Goal: Task Accomplishment & Management: Use online tool/utility

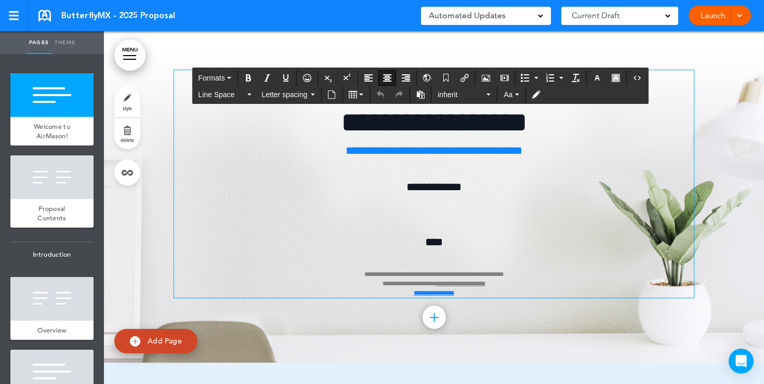
click at [434, 213] on div "**********" at bounding box center [434, 184] width 520 height 228
click at [488, 82] on button "Airmason image" at bounding box center [486, 78] width 17 height 15
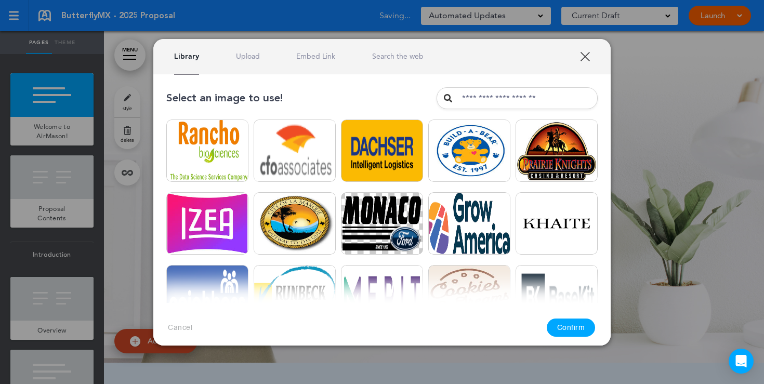
click at [243, 54] on link "Upload" at bounding box center [248, 56] width 24 height 10
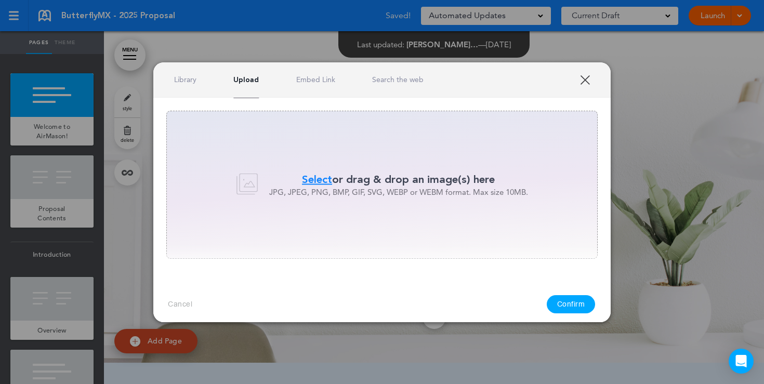
click at [315, 172] on span "Select" at bounding box center [317, 179] width 30 height 15
click at [309, 176] on span "Select" at bounding box center [317, 179] width 30 height 15
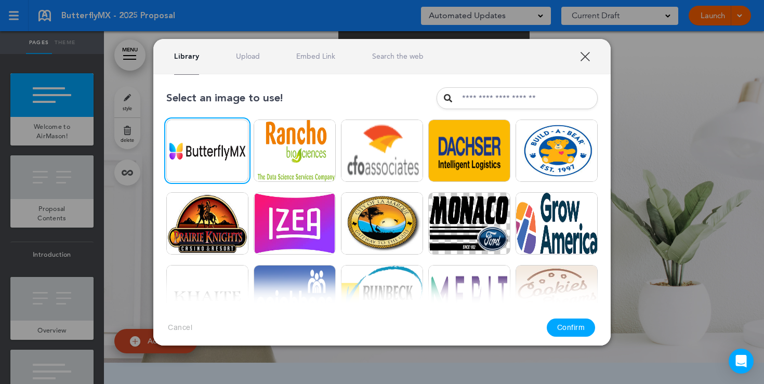
click at [564, 329] on button "Confirm" at bounding box center [571, 328] width 49 height 18
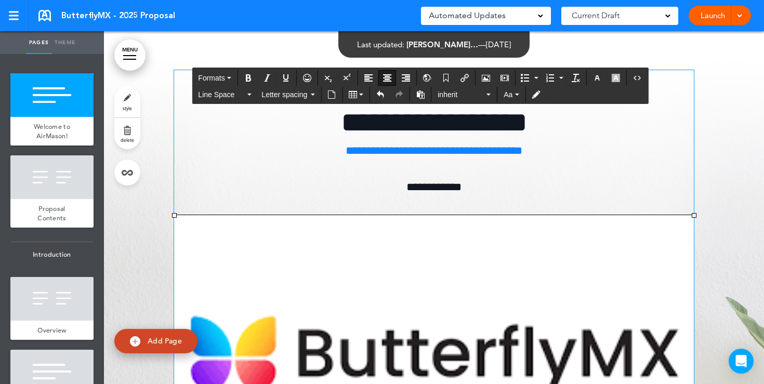
click at [234, 255] on img at bounding box center [434, 351] width 520 height 272
drag, startPoint x: 175, startPoint y: 215, endPoint x: 559, endPoint y: 346, distance: 406.3
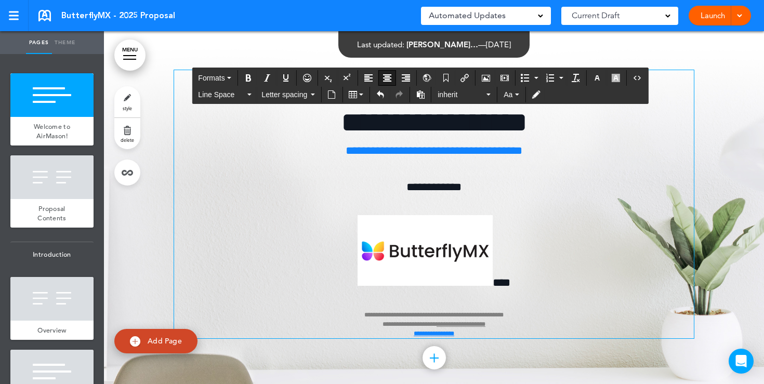
click at [505, 248] on p "**********" at bounding box center [434, 276] width 520 height 123
click at [493, 284] on span "****" at bounding box center [502, 282] width 18 height 11
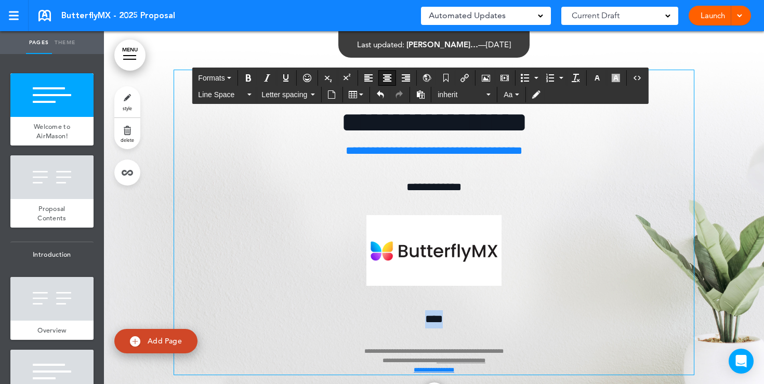
drag, startPoint x: 449, startPoint y: 318, endPoint x: 413, endPoint y: 318, distance: 36.4
click at [419, 318] on p "**********" at bounding box center [434, 342] width 520 height 64
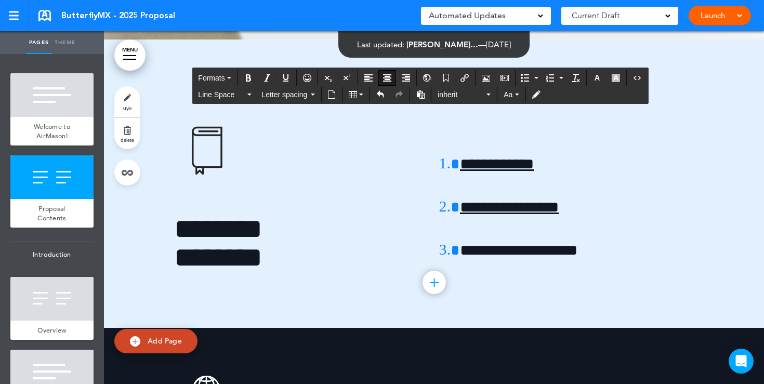
scroll to position [418, 0]
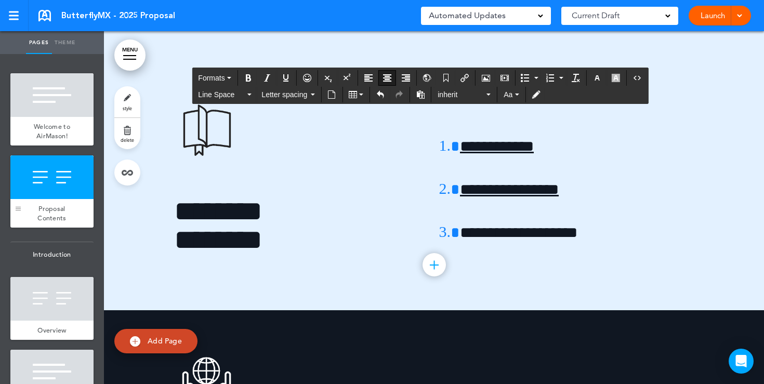
click at [18, 207] on div at bounding box center [18, 209] width 5 height 4
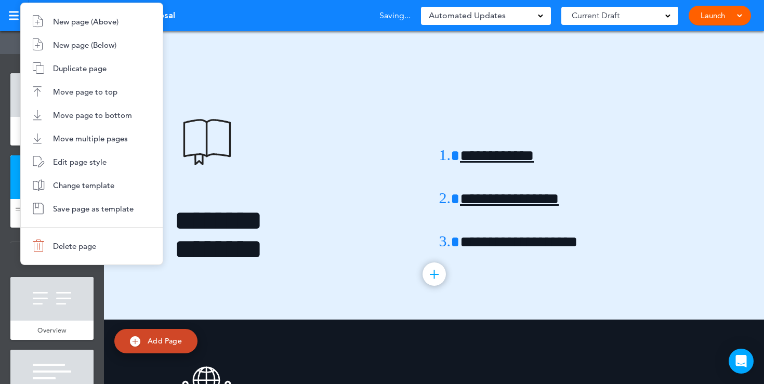
scroll to position [409, 0]
click at [54, 240] on li "Delete page" at bounding box center [92, 245] width 142 height 23
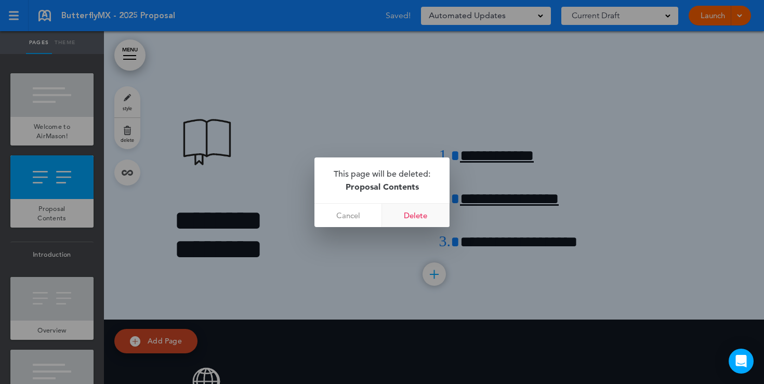
click at [400, 217] on link "Delete" at bounding box center [416, 215] width 68 height 23
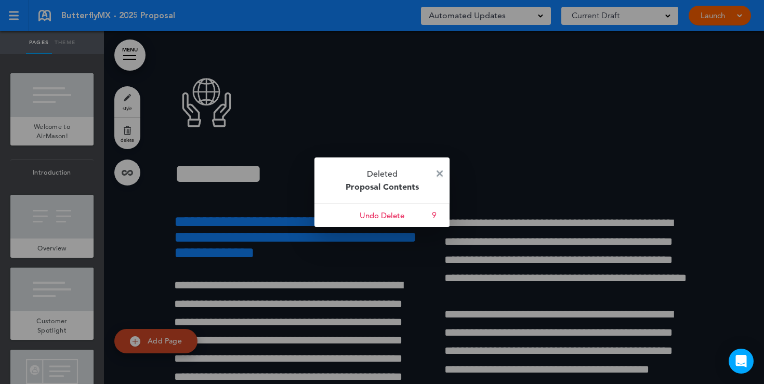
click at [439, 171] on img at bounding box center [440, 174] width 6 height 6
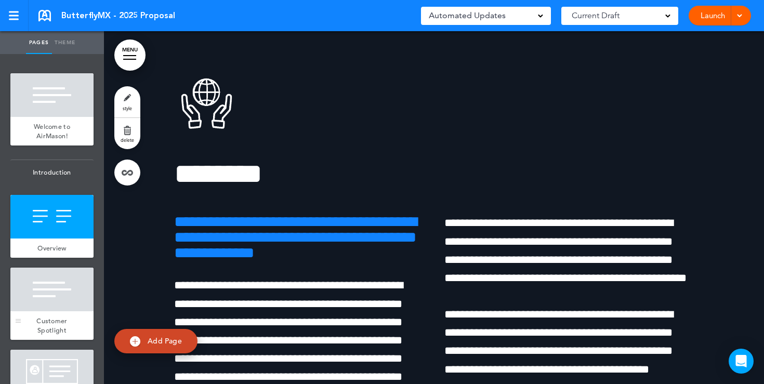
click at [81, 299] on div at bounding box center [51, 290] width 83 height 44
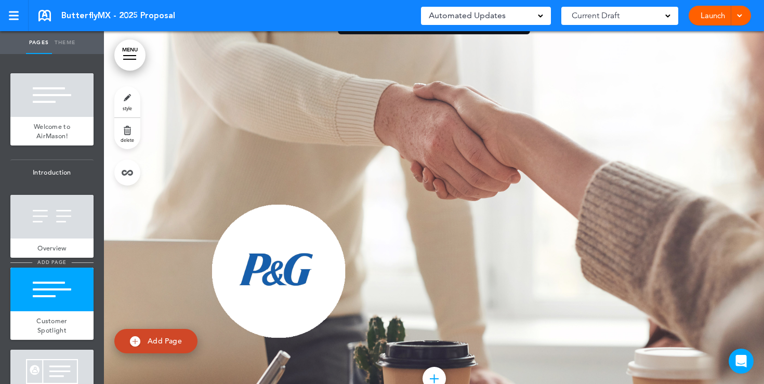
scroll to position [955, 0]
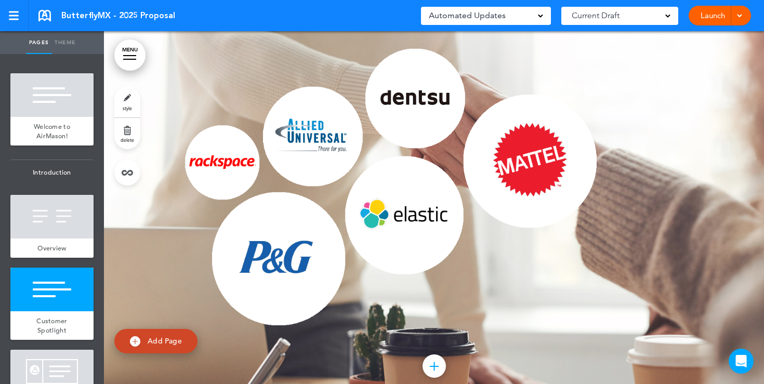
click at [123, 101] on link "style" at bounding box center [127, 101] width 26 height 31
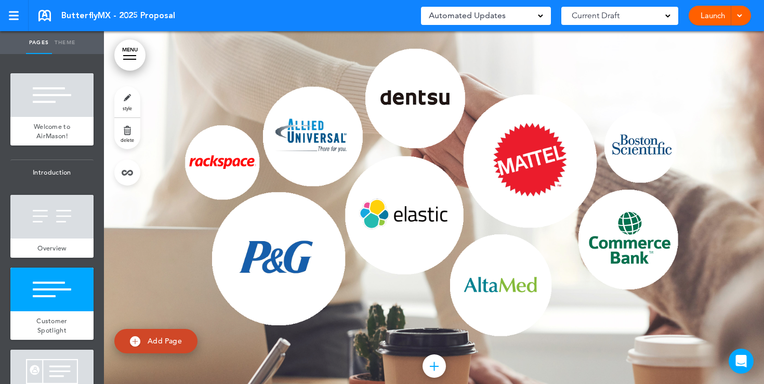
type input "******"
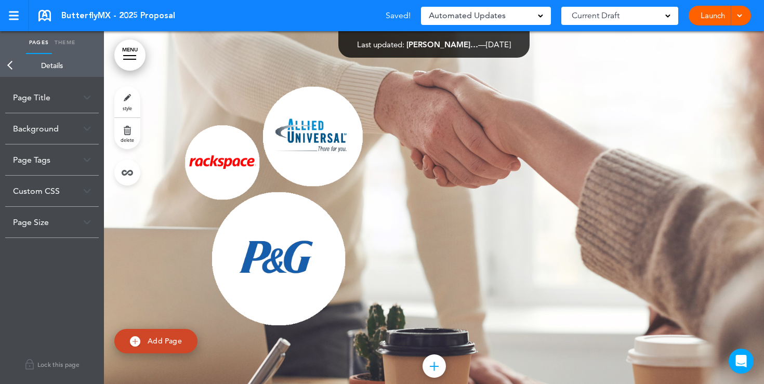
click at [83, 133] on div "Background" at bounding box center [52, 128] width 94 height 31
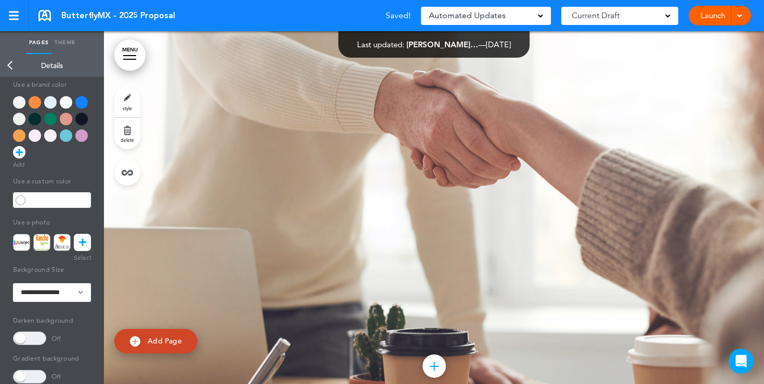
scroll to position [93, 0]
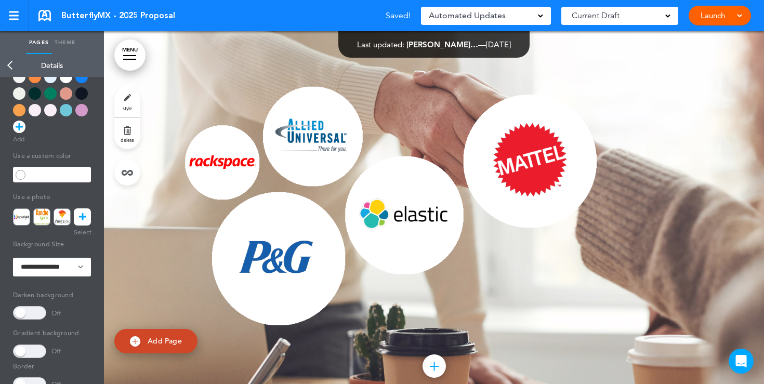
click at [35, 311] on span at bounding box center [29, 313] width 33 height 14
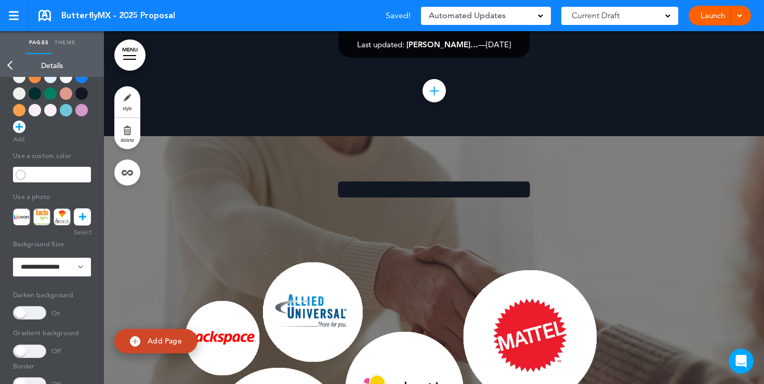
scroll to position [762, 0]
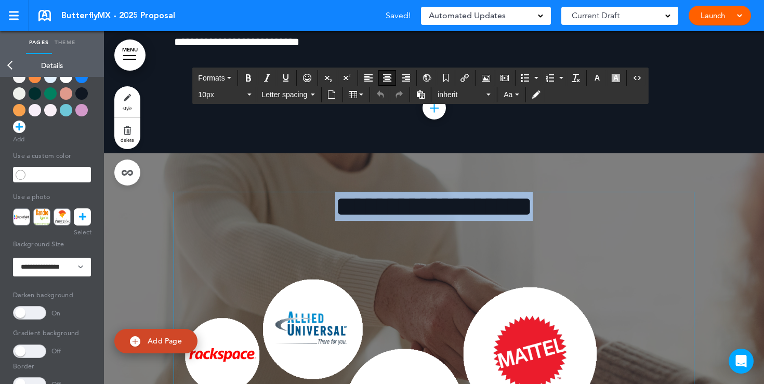
drag, startPoint x: 548, startPoint y: 224, endPoint x: 312, endPoint y: 231, distance: 235.6
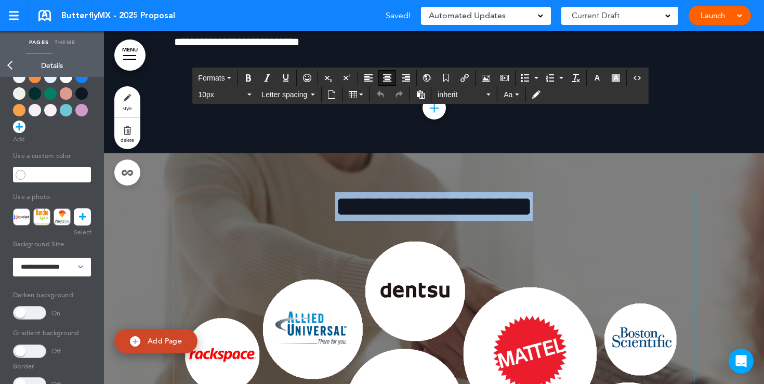
click at [312, 221] on h1 "**********" at bounding box center [434, 206] width 520 height 29
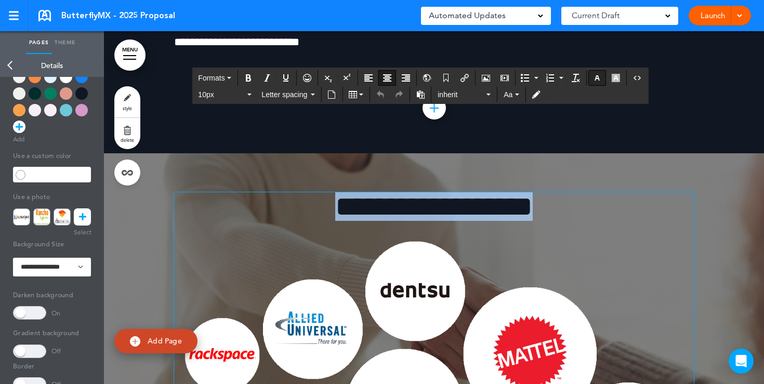
click at [597, 73] on button "button" at bounding box center [597, 78] width 17 height 15
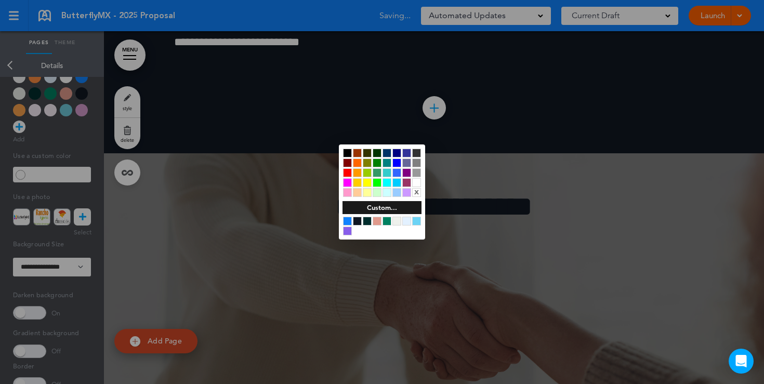
click at [420, 183] on div at bounding box center [416, 182] width 9 height 9
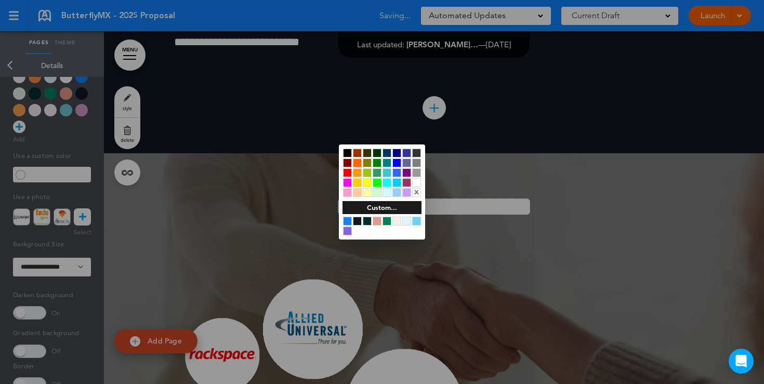
click at [502, 273] on div at bounding box center [382, 192] width 764 height 384
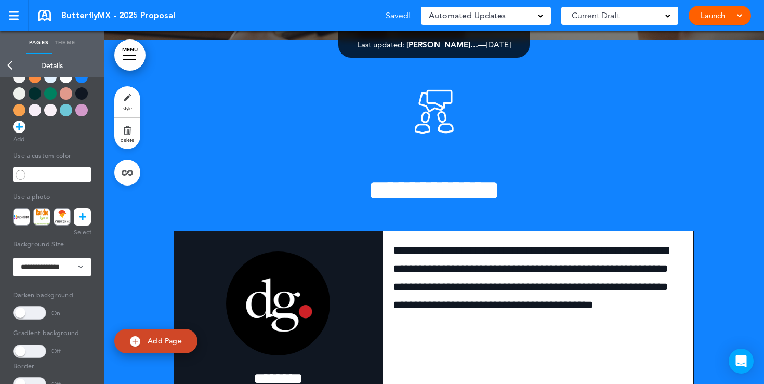
scroll to position [1374, 0]
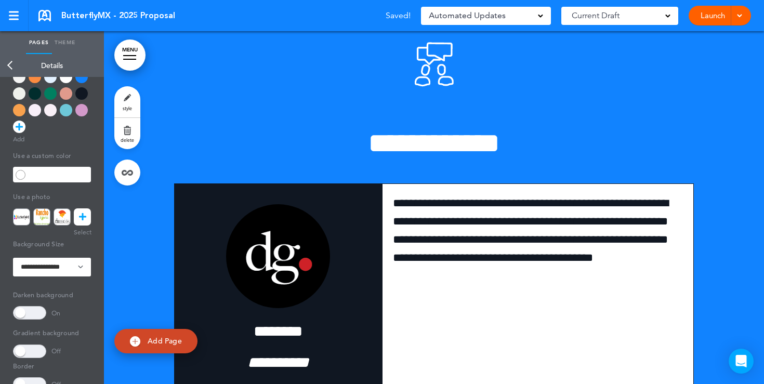
click at [11, 66] on link "Back" at bounding box center [10, 65] width 21 height 23
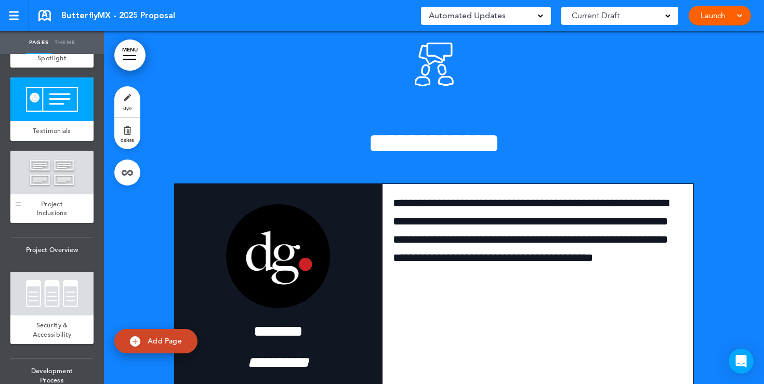
scroll to position [276, 0]
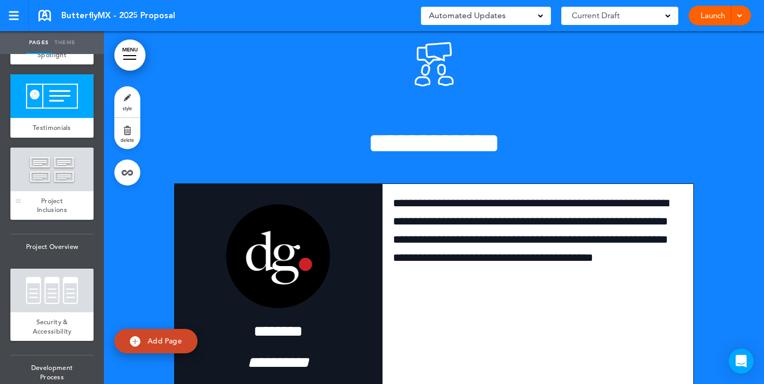
click at [62, 188] on div at bounding box center [51, 170] width 83 height 44
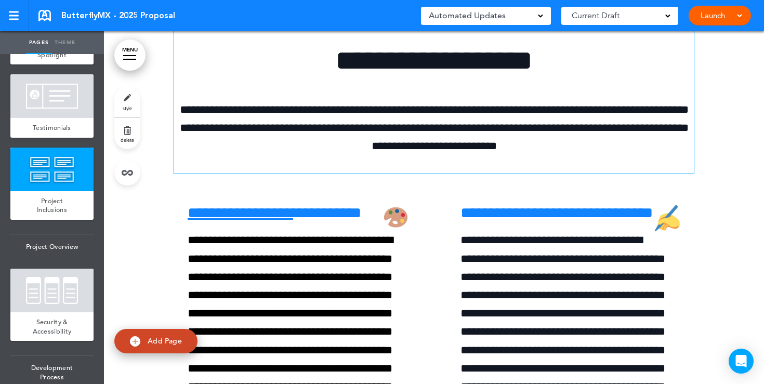
scroll to position [3180, 0]
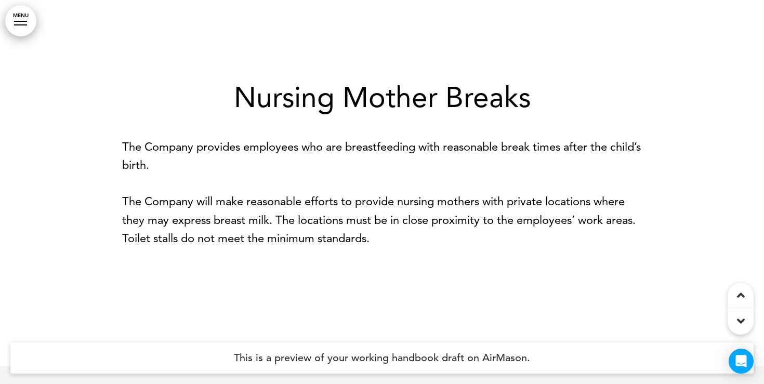
scroll to position [2413, 0]
click at [21, 20] on link "MENU" at bounding box center [20, 20] width 31 height 31
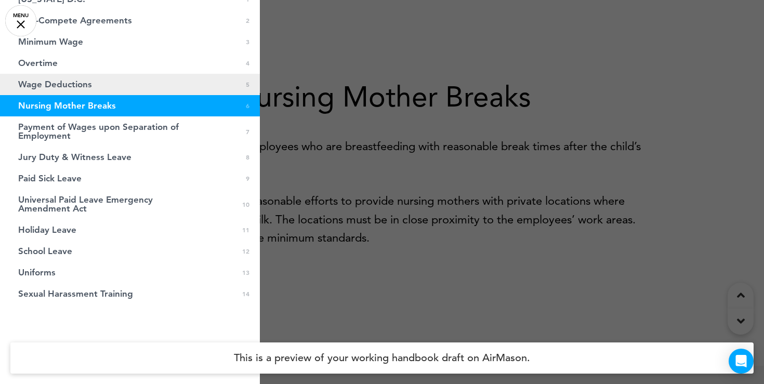
scroll to position [0, 0]
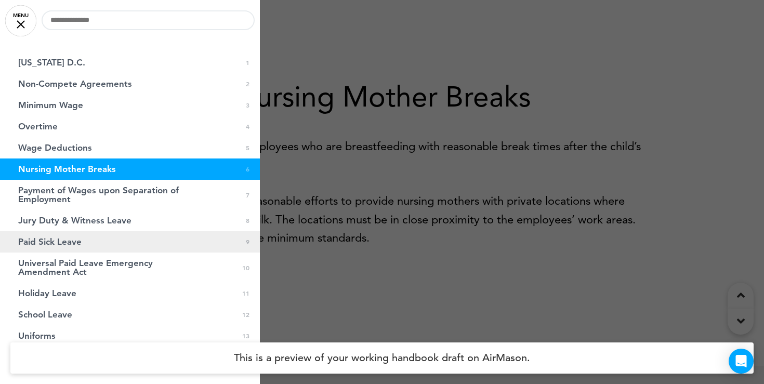
click at [68, 245] on span "Paid Sick Leave" at bounding box center [49, 242] width 63 height 9
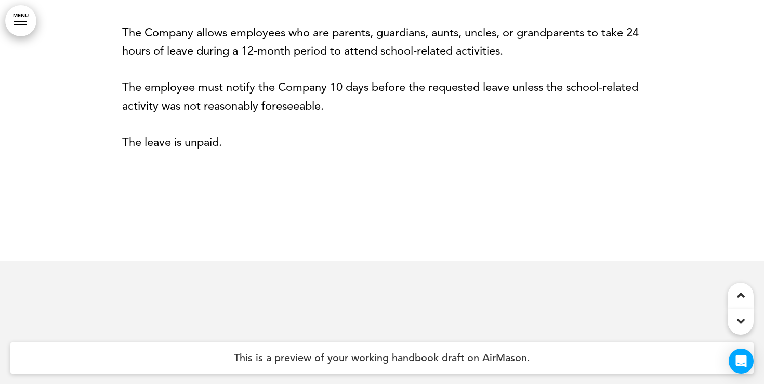
scroll to position [5223, 0]
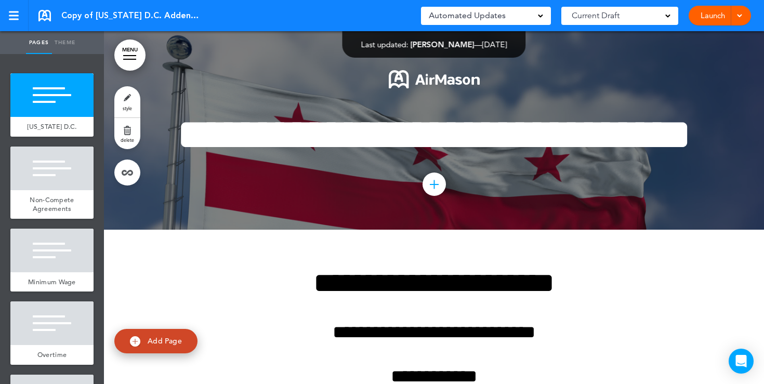
click at [715, 17] on link "Launch" at bounding box center [713, 16] width 33 height 20
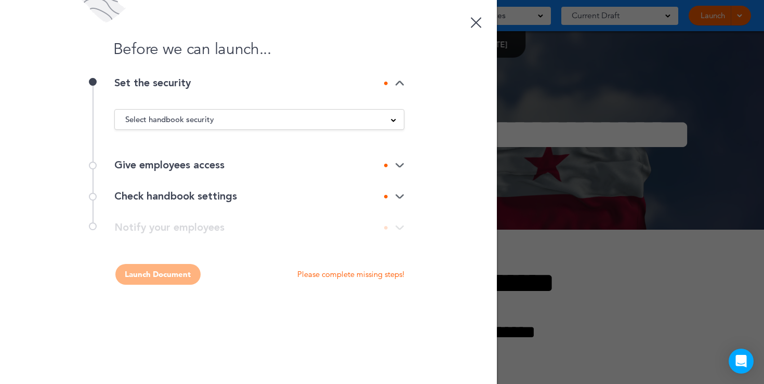
click at [393, 110] on div "Select handbook security Public link Private link Unlisted link" at bounding box center [259, 119] width 290 height 21
click at [388, 124] on div "Select handbook security" at bounding box center [259, 119] width 289 height 11
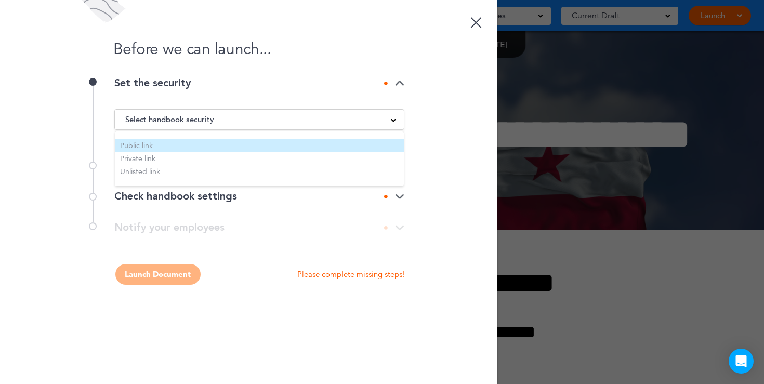
click at [281, 139] on li "Public link" at bounding box center [259, 145] width 289 height 13
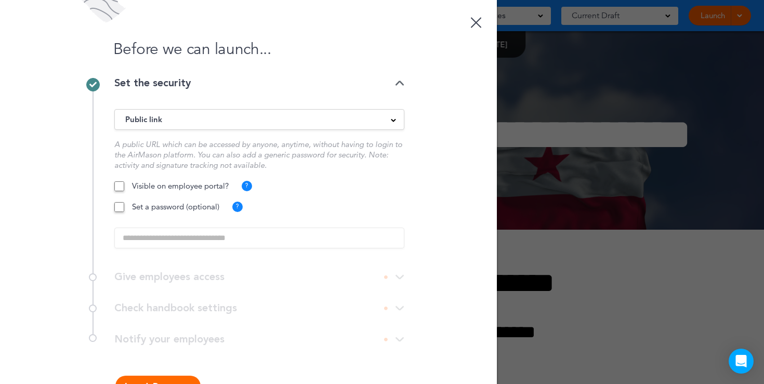
click at [164, 378] on button "Launch Document" at bounding box center [157, 386] width 85 height 21
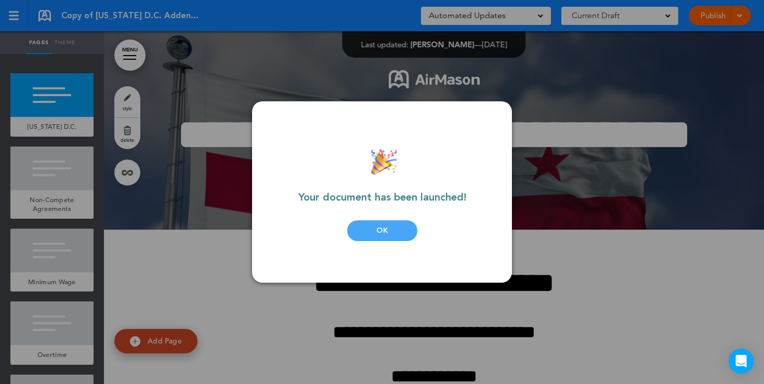
click at [374, 230] on div "OK" at bounding box center [382, 230] width 70 height 21
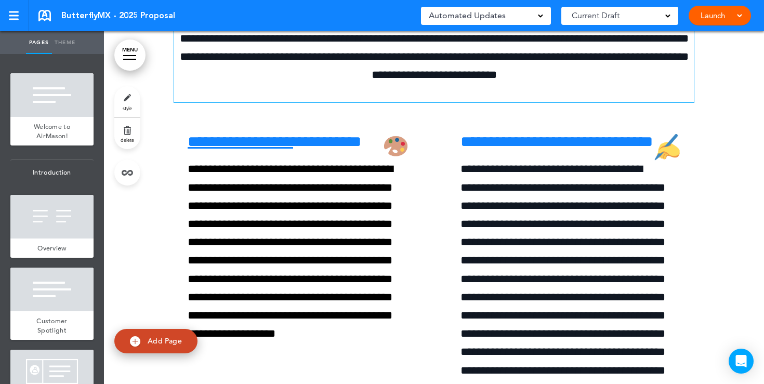
scroll to position [3327, 0]
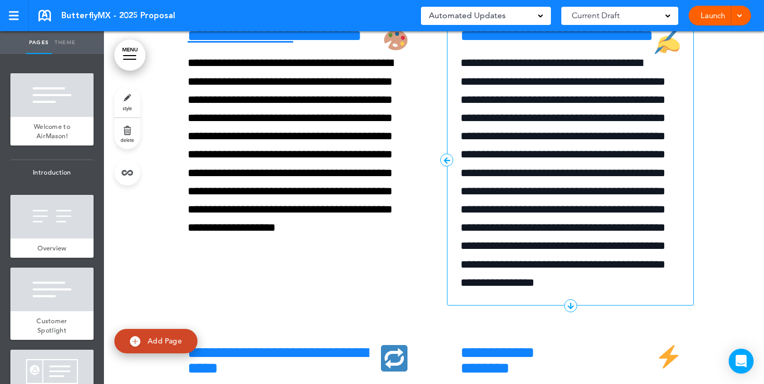
click at [690, 25] on link at bounding box center [693, 15] width 21 height 21
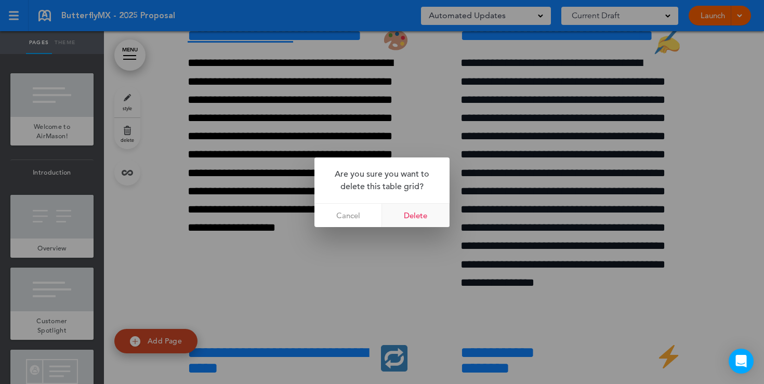
click at [431, 215] on link "Delete" at bounding box center [416, 215] width 68 height 23
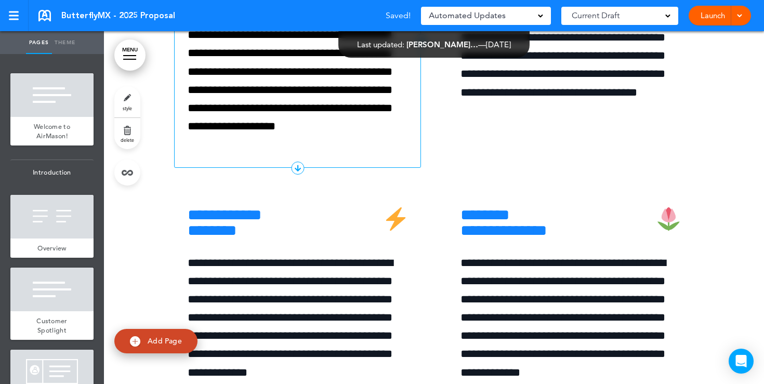
scroll to position [3458, 0]
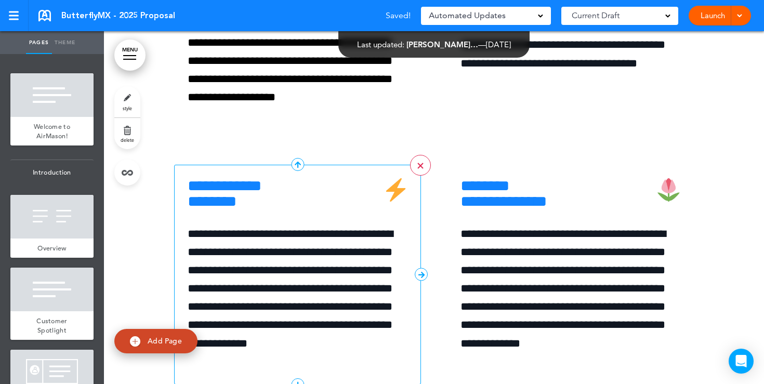
click at [418, 176] on link ">" at bounding box center [420, 165] width 21 height 21
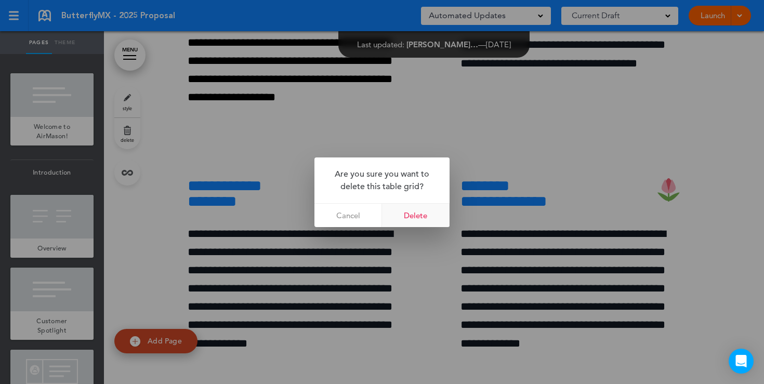
click at [410, 217] on link "Delete" at bounding box center [416, 215] width 68 height 23
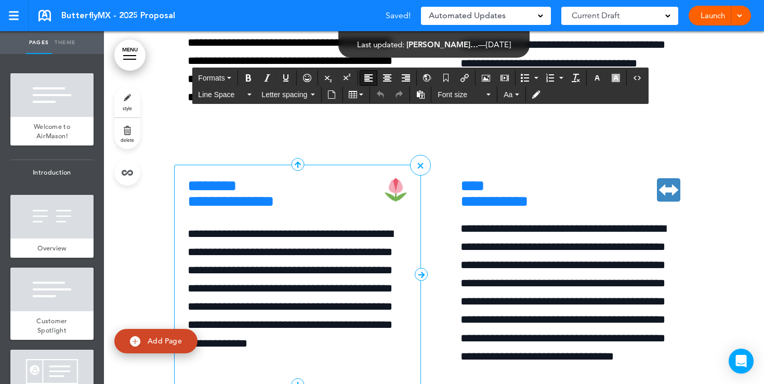
click at [330, 210] on h6 "**********" at bounding box center [298, 193] width 220 height 31
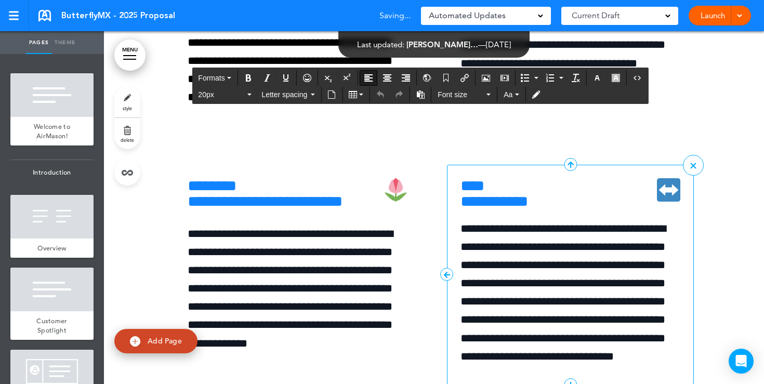
click at [565, 210] on h6 "**********" at bounding box center [571, 193] width 220 height 31
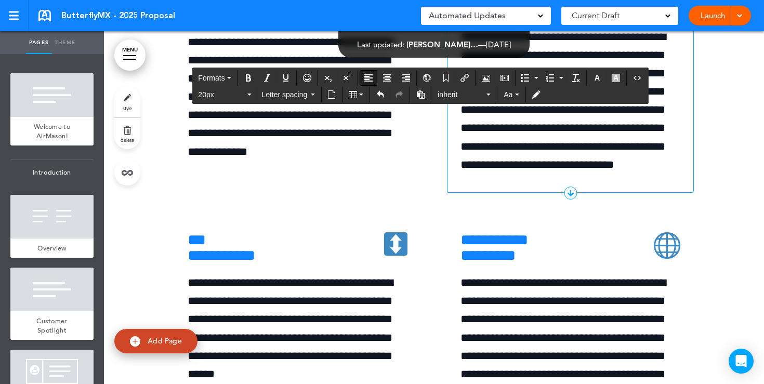
scroll to position [3738, 0]
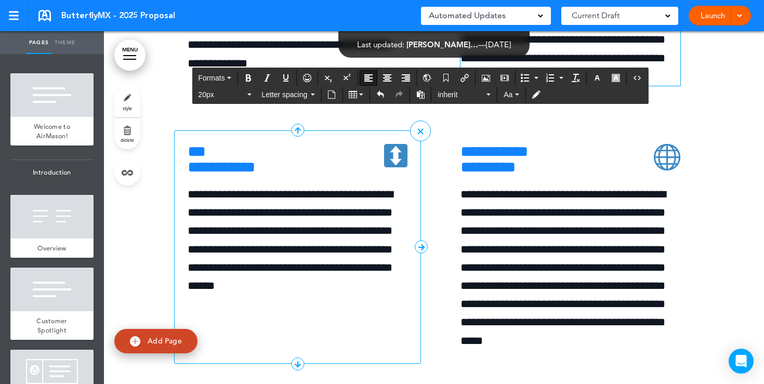
click at [281, 175] on h6 "**********" at bounding box center [298, 159] width 220 height 31
click at [290, 175] on h6 "**********" at bounding box center [298, 159] width 220 height 31
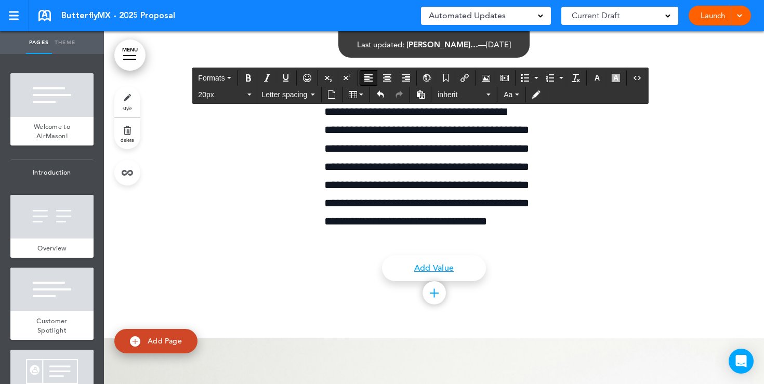
scroll to position [4659, 0]
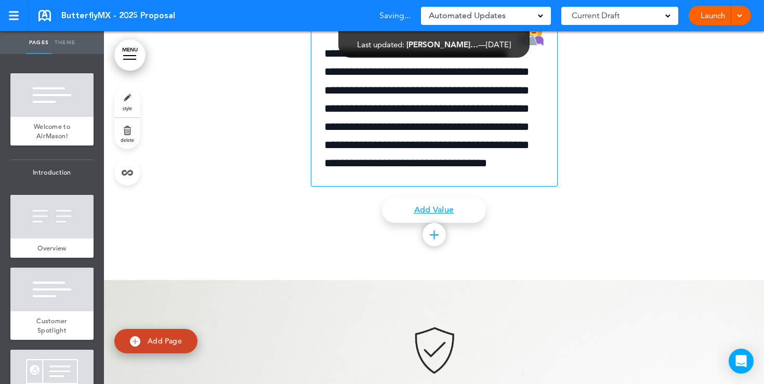
click at [556, 16] on link ">" at bounding box center [557, 5] width 21 height 21
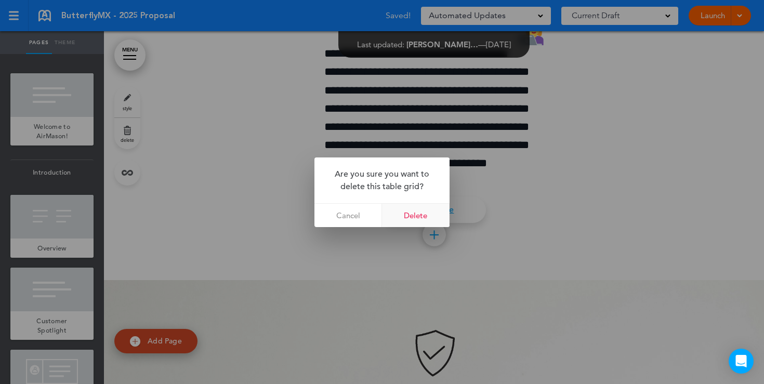
click at [411, 214] on link "Delete" at bounding box center [416, 215] width 68 height 23
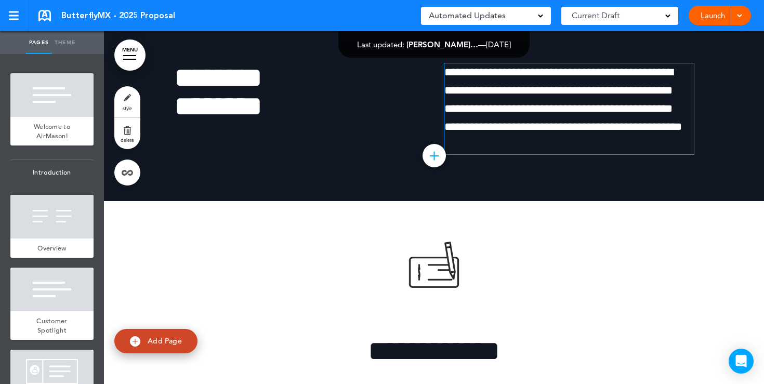
scroll to position [5472, 0]
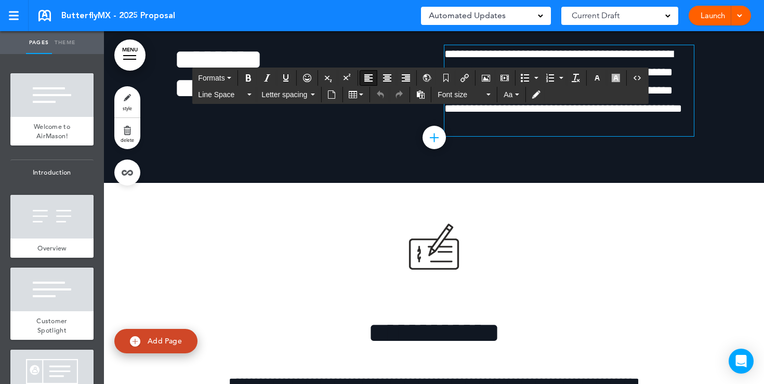
click at [662, 115] on span "**********" at bounding box center [564, 81] width 238 height 67
click at [677, 119] on p "**********" at bounding box center [570, 81] width 250 height 73
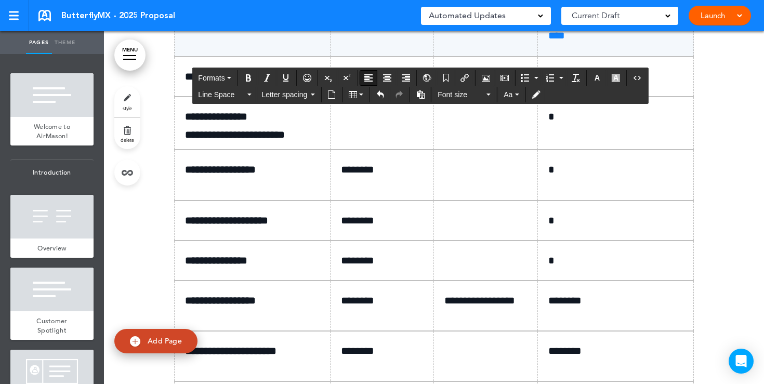
scroll to position [5909, 0]
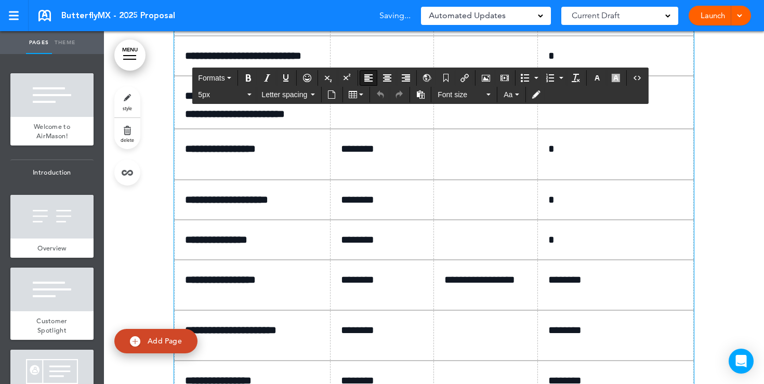
click at [354, 65] on p at bounding box center [386, 56] width 90 height 18
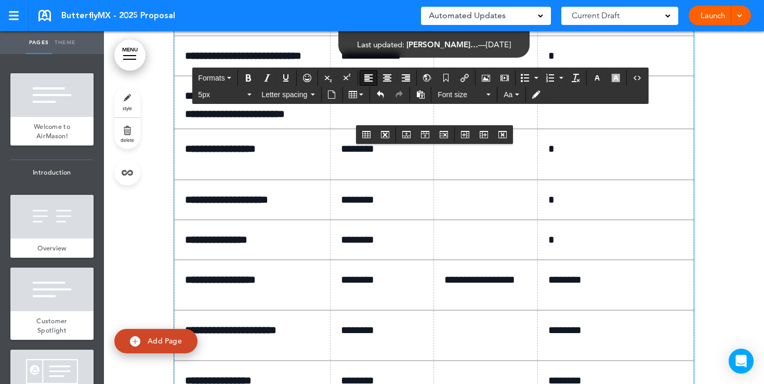
click at [565, 65] on p "*" at bounding box center [620, 56] width 142 height 18
click at [383, 105] on p at bounding box center [386, 96] width 90 height 18
click at [445, 129] on td at bounding box center [486, 102] width 104 height 53
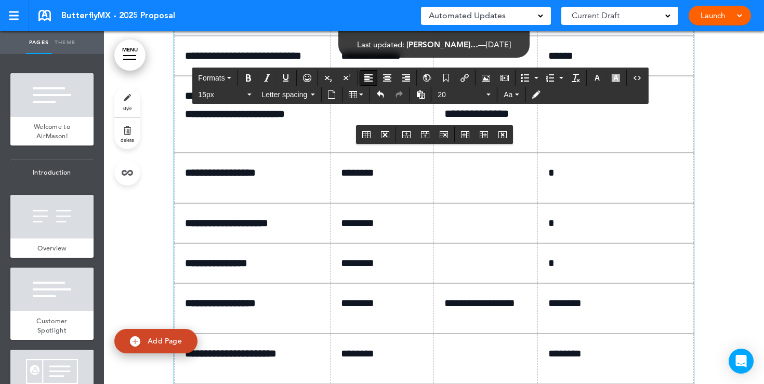
click at [564, 105] on p "*" at bounding box center [620, 96] width 142 height 18
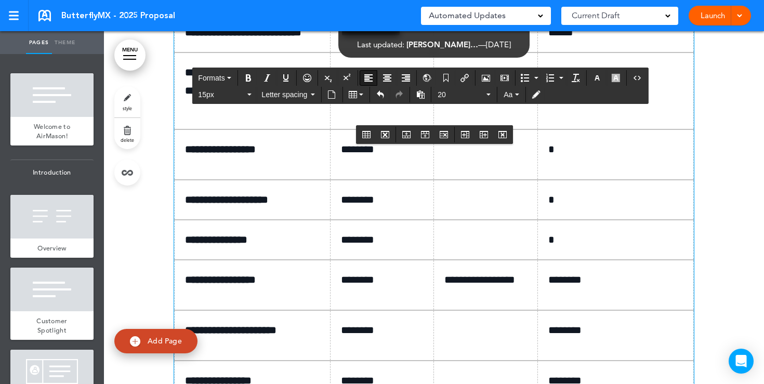
scroll to position [5957, 0]
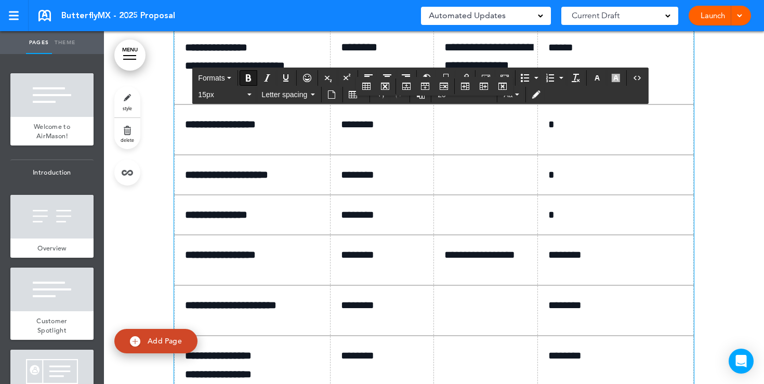
click at [256, 129] on strong "**********" at bounding box center [220, 124] width 71 height 10
click at [463, 132] on p at bounding box center [490, 125] width 90 height 15
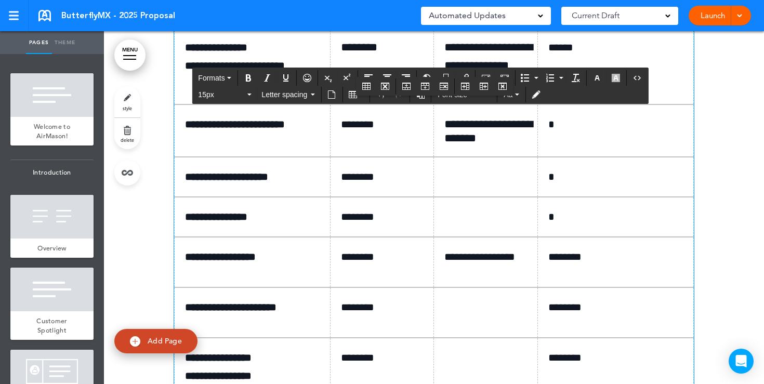
click at [552, 134] on p "*" at bounding box center [620, 124] width 142 height 18
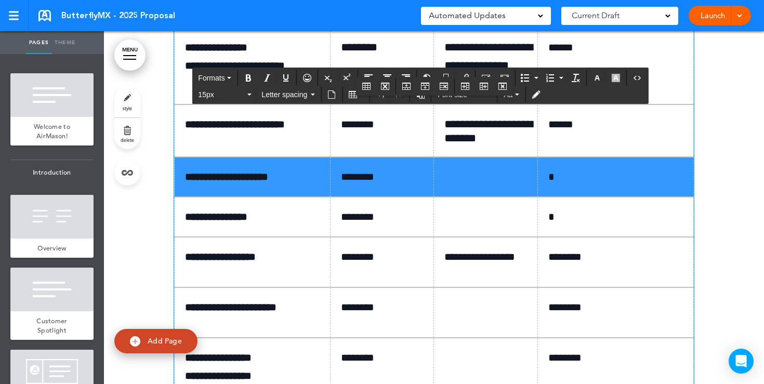
drag, startPoint x: 190, startPoint y: 323, endPoint x: 576, endPoint y: 332, distance: 385.4
click at [576, 197] on tr "**********" at bounding box center [434, 177] width 519 height 40
click at [354, 102] on div "Formats 15px Letter spacing Font size Aa" at bounding box center [419, 86] width 455 height 35
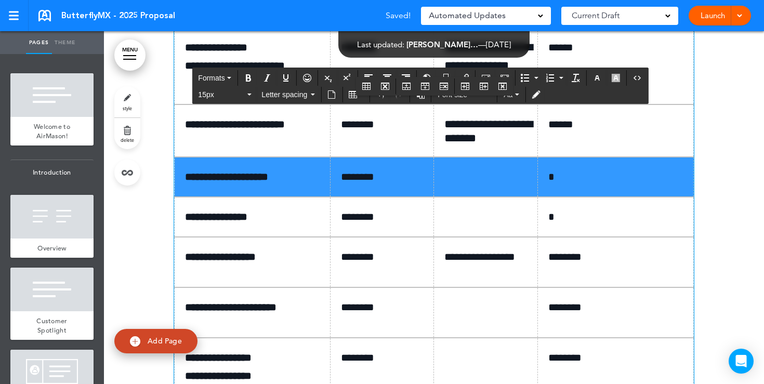
click at [354, 102] on div "Formats 15px Letter spacing Font size Aa" at bounding box center [419, 86] width 455 height 35
click at [354, 100] on button "Table" at bounding box center [356, 94] width 23 height 15
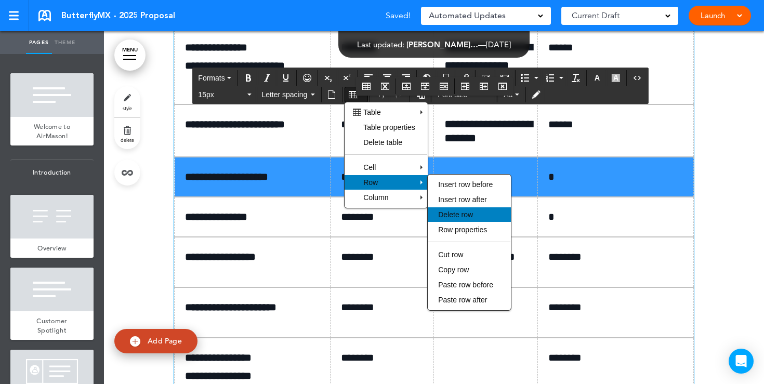
click at [453, 209] on div "Delete row" at bounding box center [469, 214] width 83 height 15
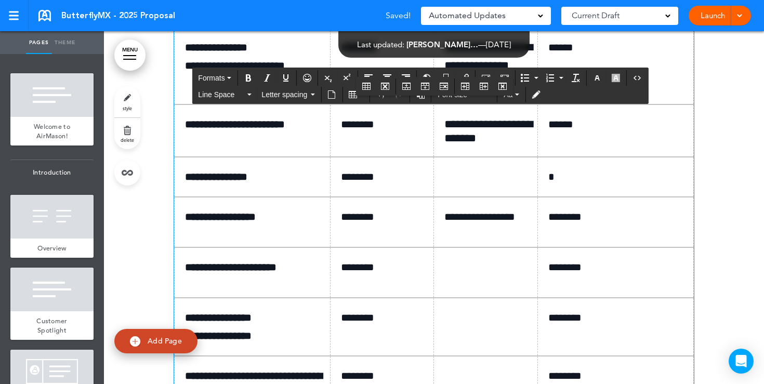
scroll to position [6049, 0]
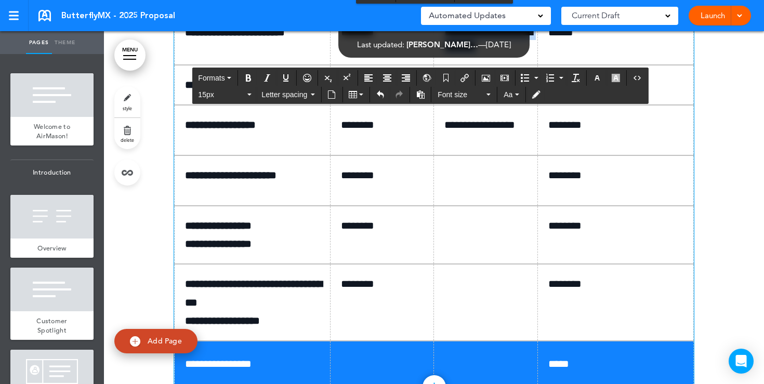
drag, startPoint x: 512, startPoint y: 200, endPoint x: 440, endPoint y: 185, distance: 73.7
click at [440, 65] on td "**********" at bounding box center [486, 38] width 104 height 53
copy p "**********"
click at [451, 105] on td at bounding box center [486, 85] width 104 height 40
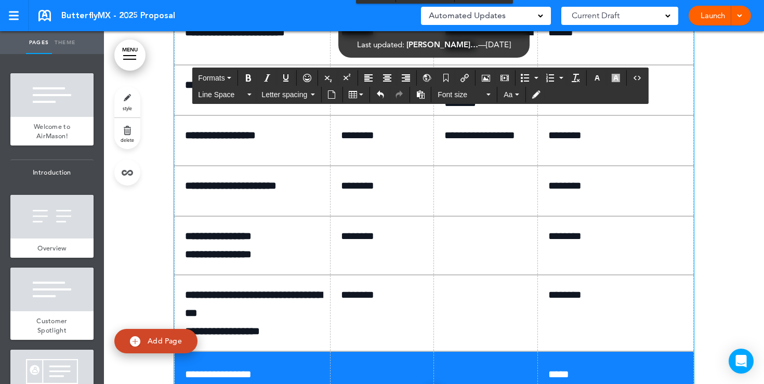
click at [524, 54] on p "**********" at bounding box center [490, 39] width 90 height 29
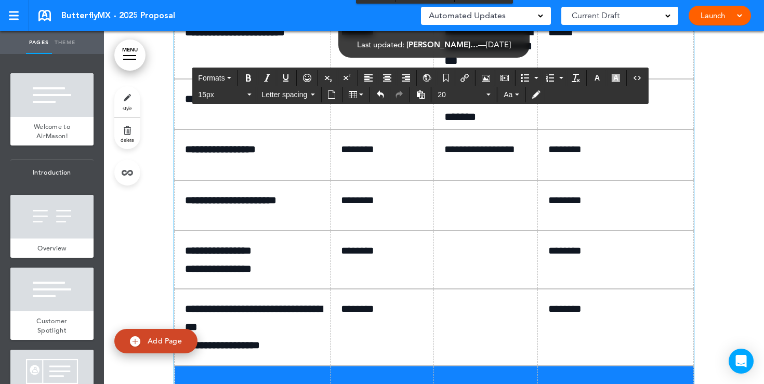
click at [568, 108] on p "*" at bounding box center [620, 99] width 142 height 18
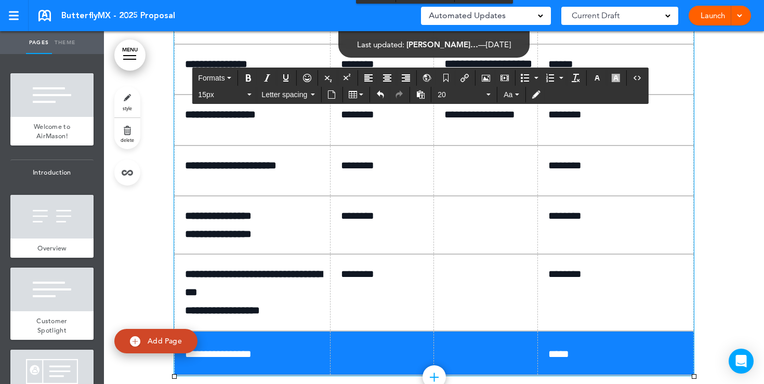
scroll to position [6125, 0]
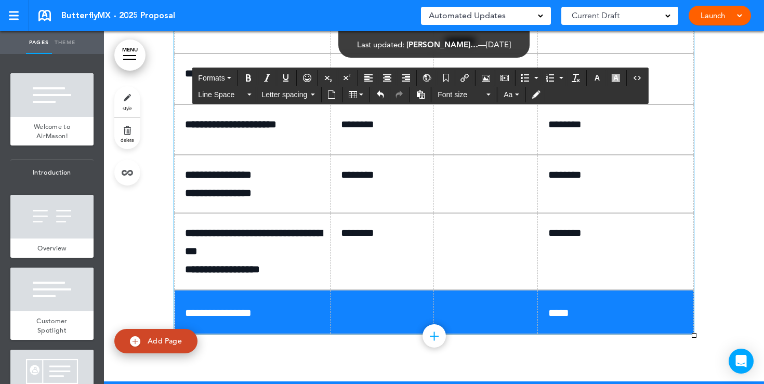
click at [458, 134] on p at bounding box center [490, 124] width 90 height 18
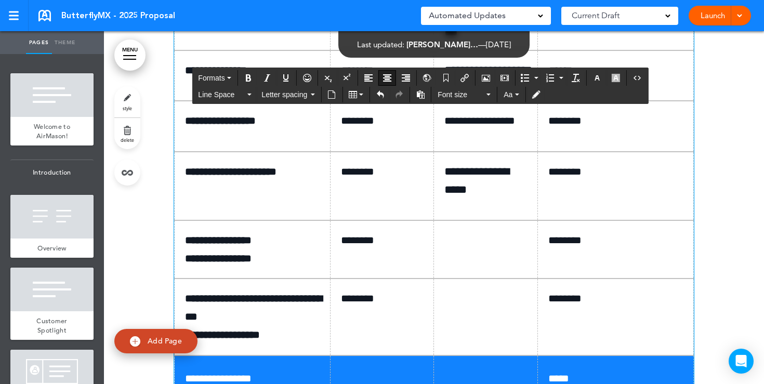
scroll to position [5891, 0]
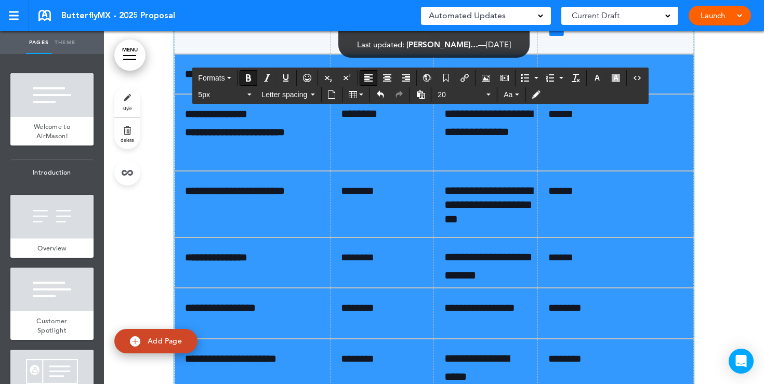
drag, startPoint x: 624, startPoint y: 314, endPoint x: 178, endPoint y: 220, distance: 455.9
click at [178, 220] on tbody "**********" at bounding box center [434, 298] width 519 height 577
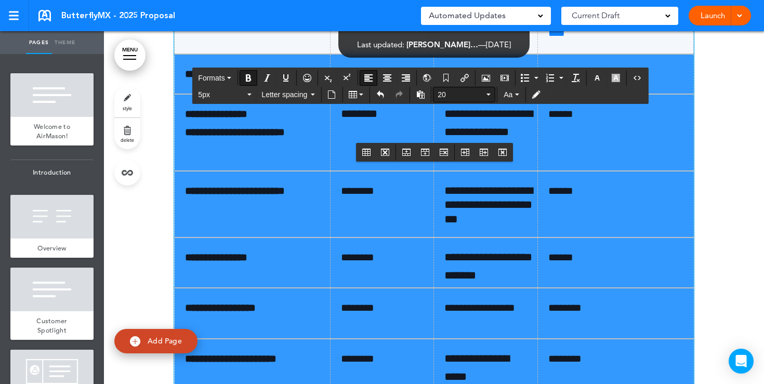
click at [453, 93] on span "20" at bounding box center [461, 94] width 47 height 10
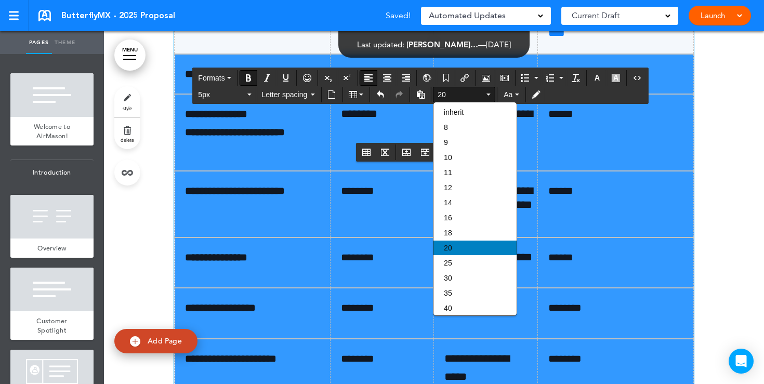
click at [458, 251] on div "20" at bounding box center [475, 248] width 83 height 15
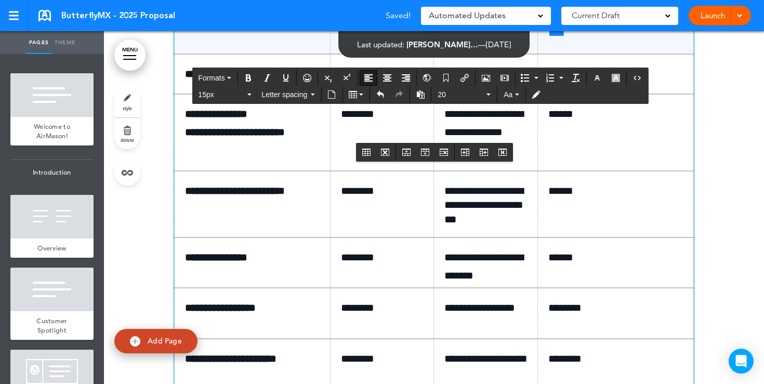
click at [625, 123] on p "******" at bounding box center [620, 114] width 142 height 18
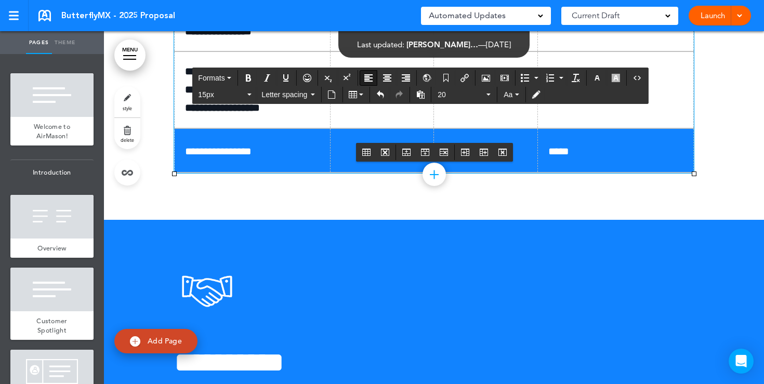
scroll to position [6312, 0]
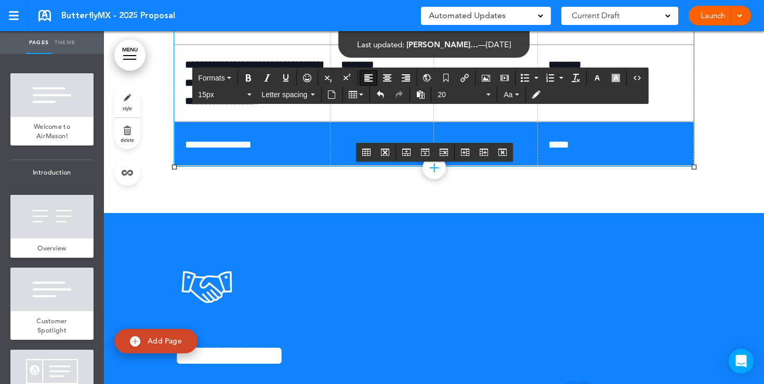
click at [552, 150] on span "*****" at bounding box center [559, 144] width 21 height 10
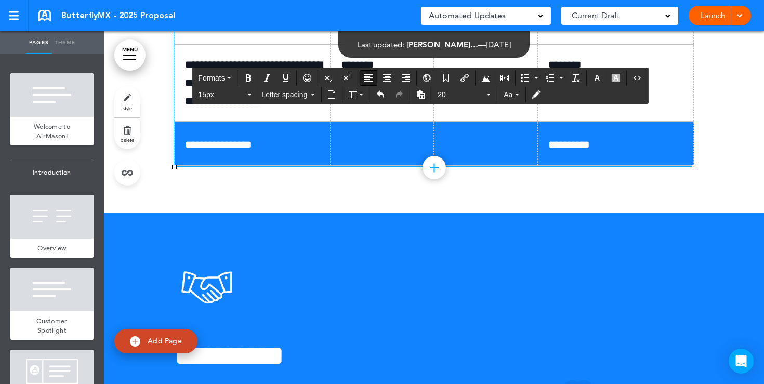
click at [709, 19] on link "Launch" at bounding box center [713, 16] width 33 height 20
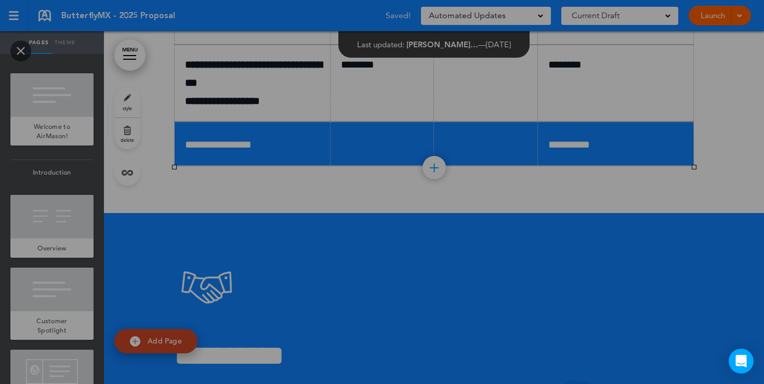
scroll to position [0, 0]
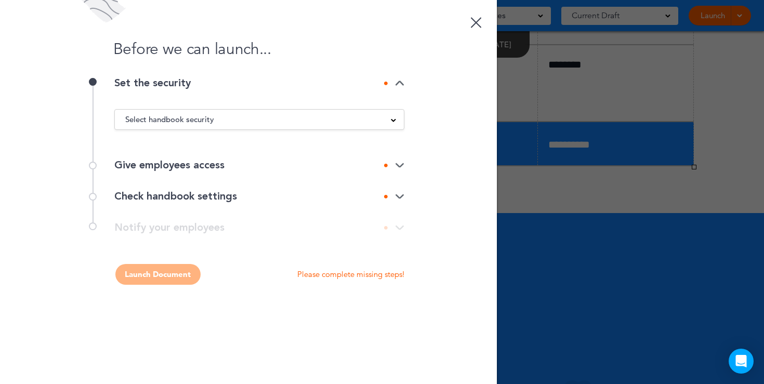
click at [388, 120] on div "Select handbook security" at bounding box center [259, 119] width 289 height 11
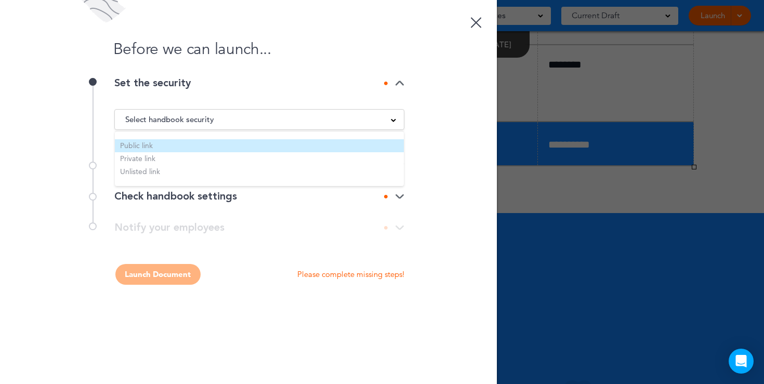
click at [191, 146] on li "Public link" at bounding box center [259, 145] width 289 height 13
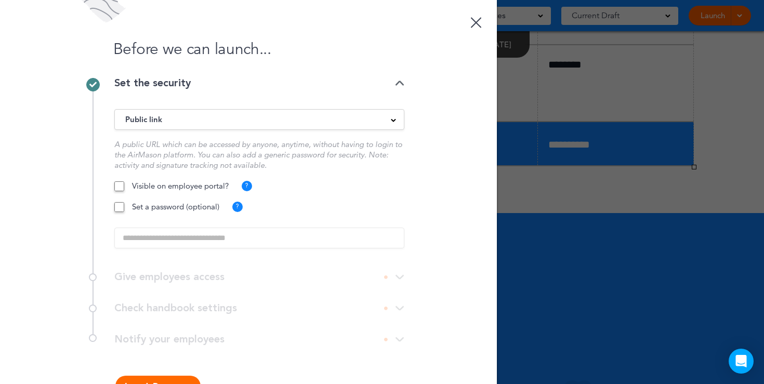
scroll to position [33, 0]
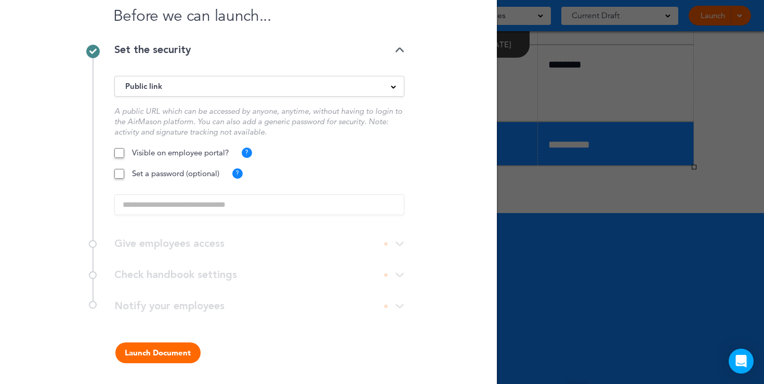
click at [161, 347] on button "Launch Document" at bounding box center [157, 353] width 85 height 21
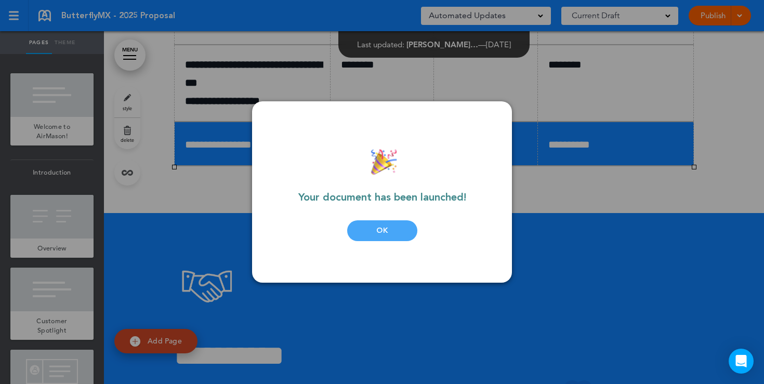
click at [572, 117] on div at bounding box center [382, 192] width 764 height 384
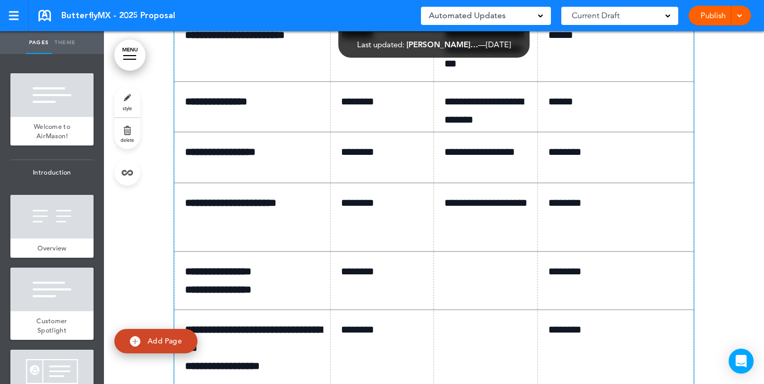
scroll to position [6048, 0]
